Goal: Task Accomplishment & Management: Use online tool/utility

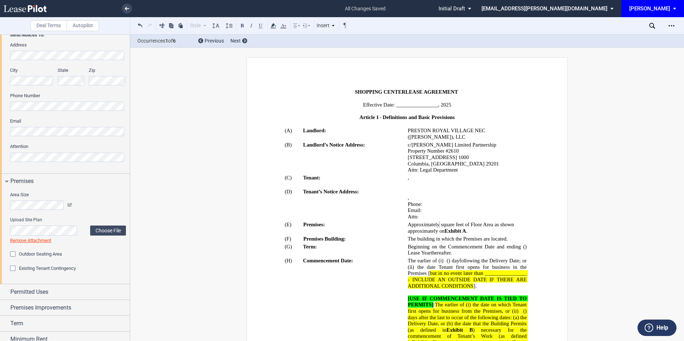
scroll to position [191, 0]
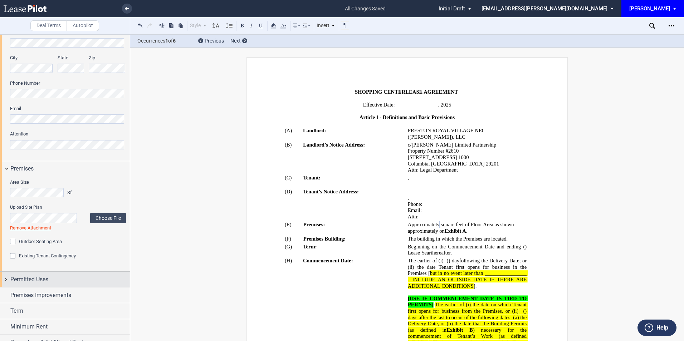
click at [27, 279] on span "Permitted Uses" at bounding box center [29, 279] width 38 height 9
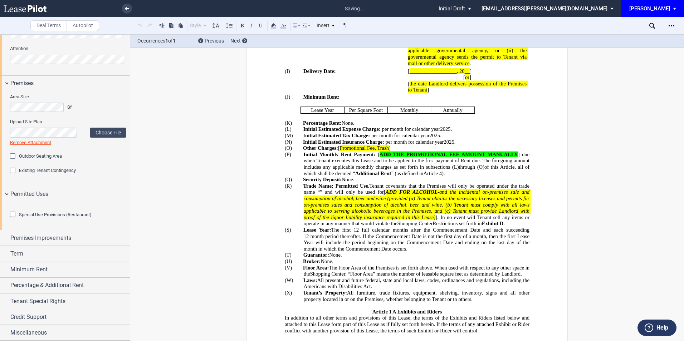
scroll to position [375, 0]
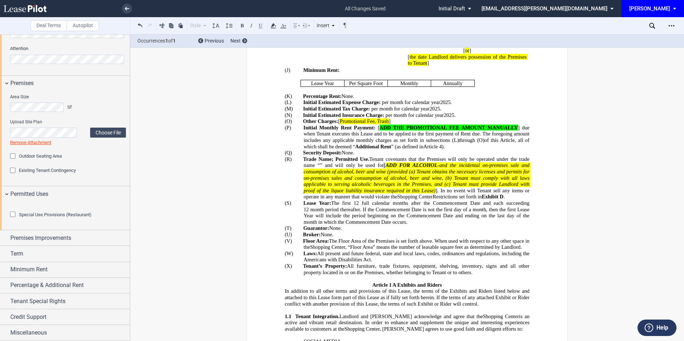
click at [35, 242] on span "Premises Improvements" at bounding box center [40, 238] width 61 height 9
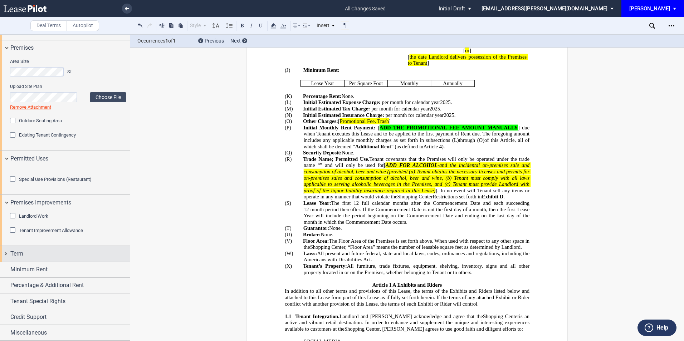
click at [21, 255] on span "Term" at bounding box center [16, 254] width 13 height 9
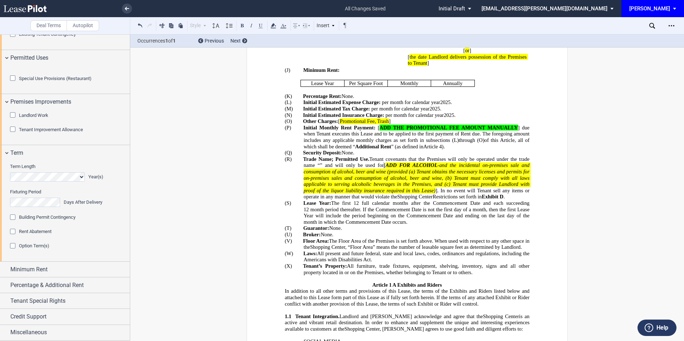
scroll to position [447, 0]
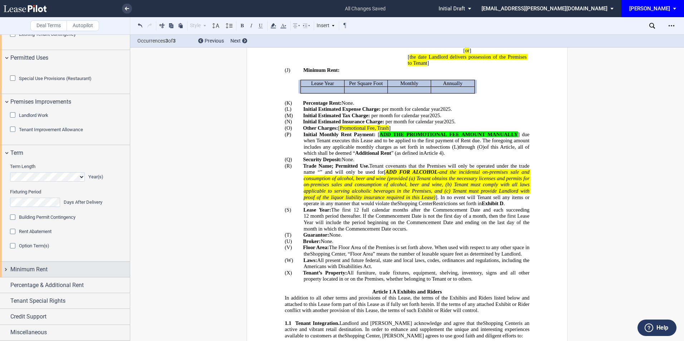
click at [69, 274] on div "Minimum Rent" at bounding box center [69, 269] width 119 height 9
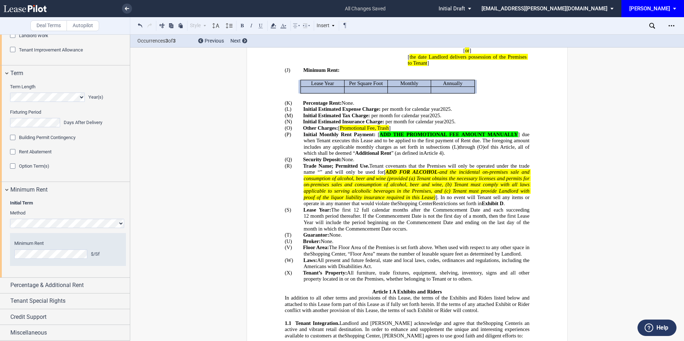
scroll to position [532, 0]
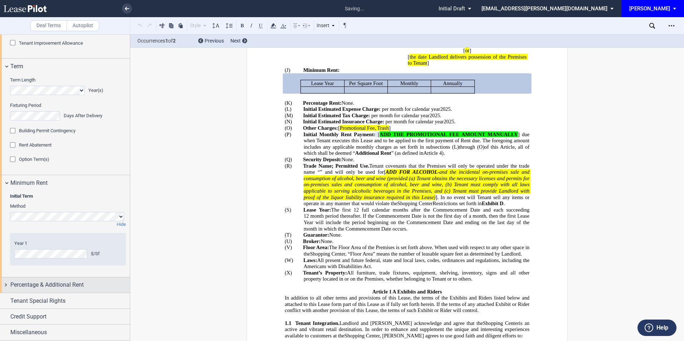
click at [85, 289] on div "Percentage & Additional Rent" at bounding box center [69, 285] width 119 height 9
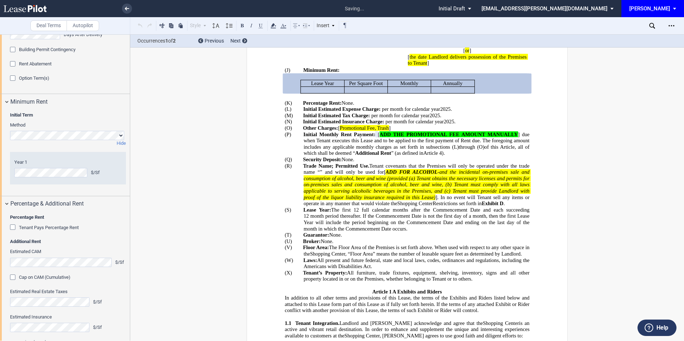
scroll to position [627, 0]
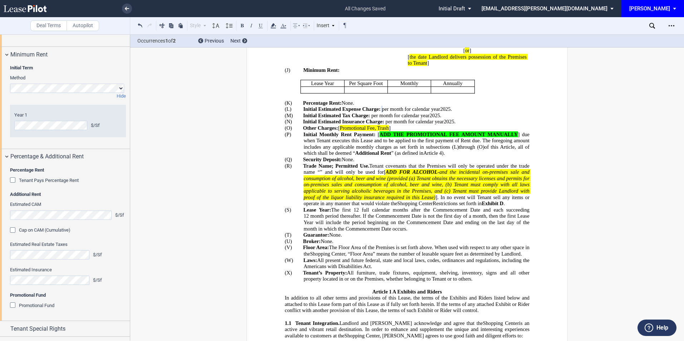
drag, startPoint x: 6, startPoint y: 247, endPoint x: -26, endPoint y: 249, distance: 32.9
click at [0, 249] on html ".bocls-1{fill:#26354a;fill-rule:evenodd} Loading... × all changes saved Pending…" at bounding box center [342, 170] width 684 height 341
click at [0, 257] on html ".bocls-1{fill:#26354a;fill-rule:evenodd} Loading... × all changes saved Pending…" at bounding box center [342, 170] width 684 height 341
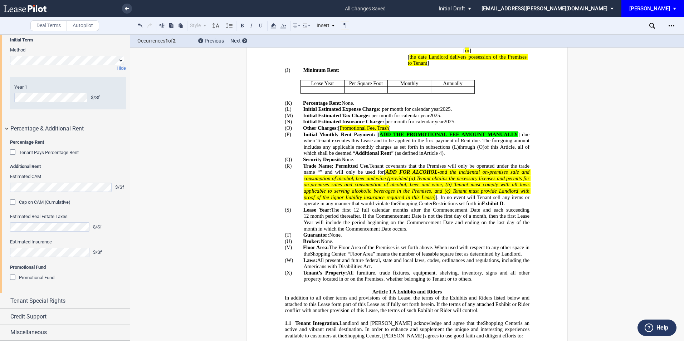
scroll to position [694, 0]
click at [69, 303] on div "Tenant Special Rights" at bounding box center [69, 301] width 119 height 9
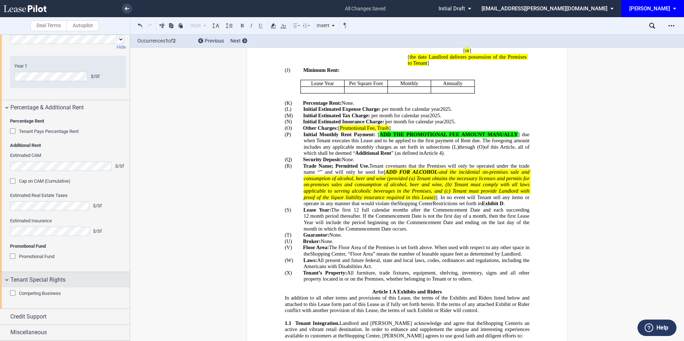
scroll to position [716, 0]
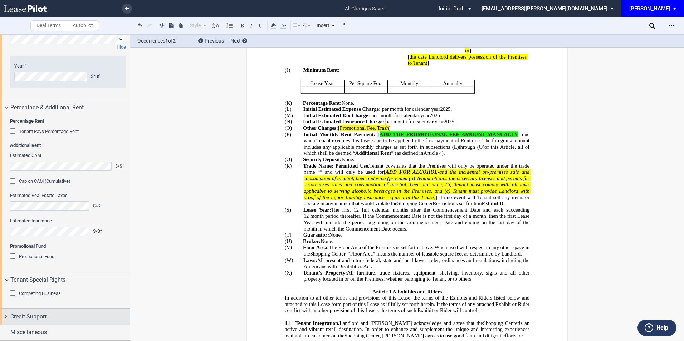
click at [56, 313] on div "Credit Support" at bounding box center [69, 317] width 119 height 9
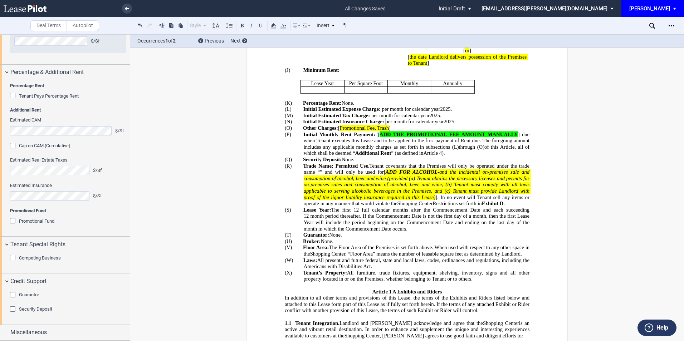
scroll to position [751, 0]
click at [14, 296] on div "Guarantor" at bounding box center [13, 295] width 7 height 7
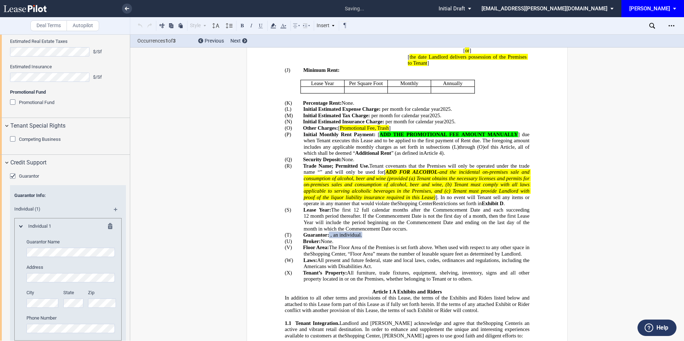
scroll to position [846, 0]
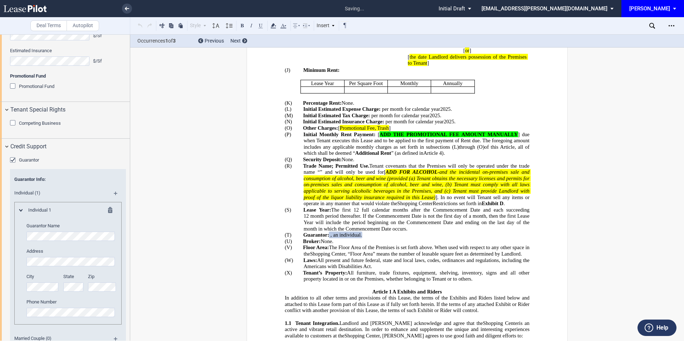
click at [31, 241] on editor-control "Guarantor Name" at bounding box center [71, 232] width 90 height 18
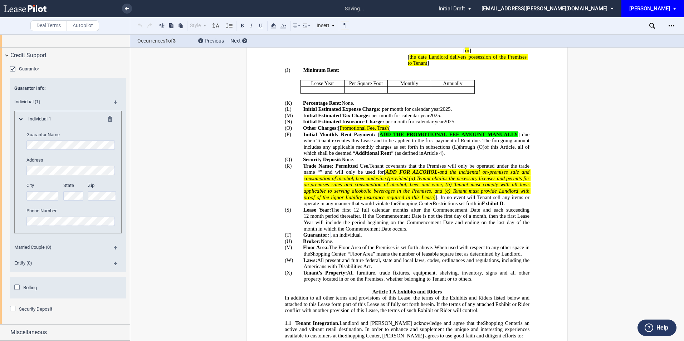
scroll to position [977, 0]
click at [14, 309] on div "Security Deposit" at bounding box center [13, 309] width 7 height 7
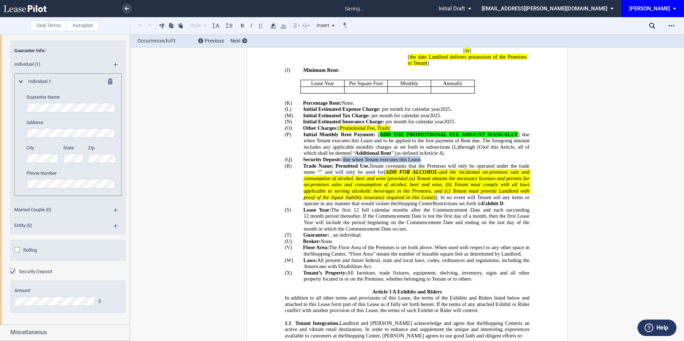
scroll to position [1014, 0]
click at [39, 330] on span "Miscellaneous" at bounding box center [28, 332] width 36 height 9
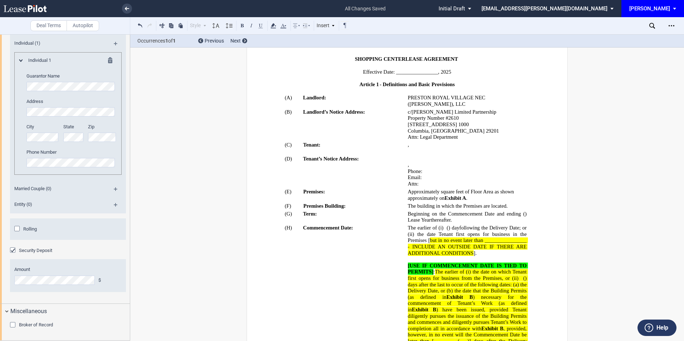
scroll to position [0, 0]
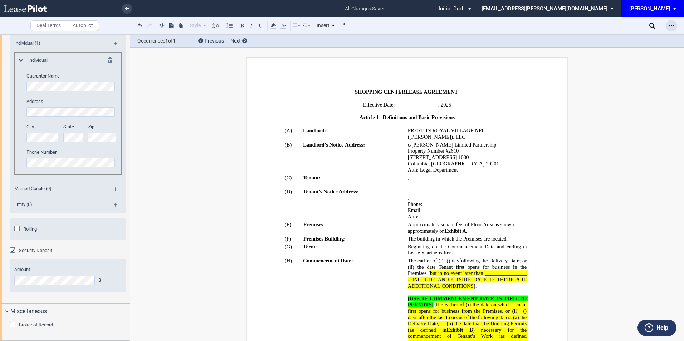
click at [673, 26] on icon "Open Lease options menu" at bounding box center [671, 26] width 6 height 6
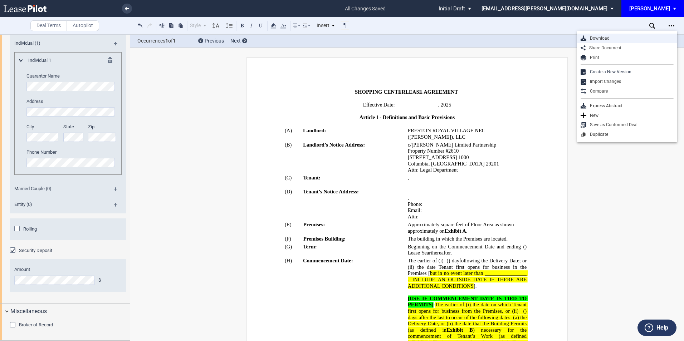
click at [616, 39] on div "Download" at bounding box center [629, 38] width 87 height 6
